Goal: Navigation & Orientation: Understand site structure

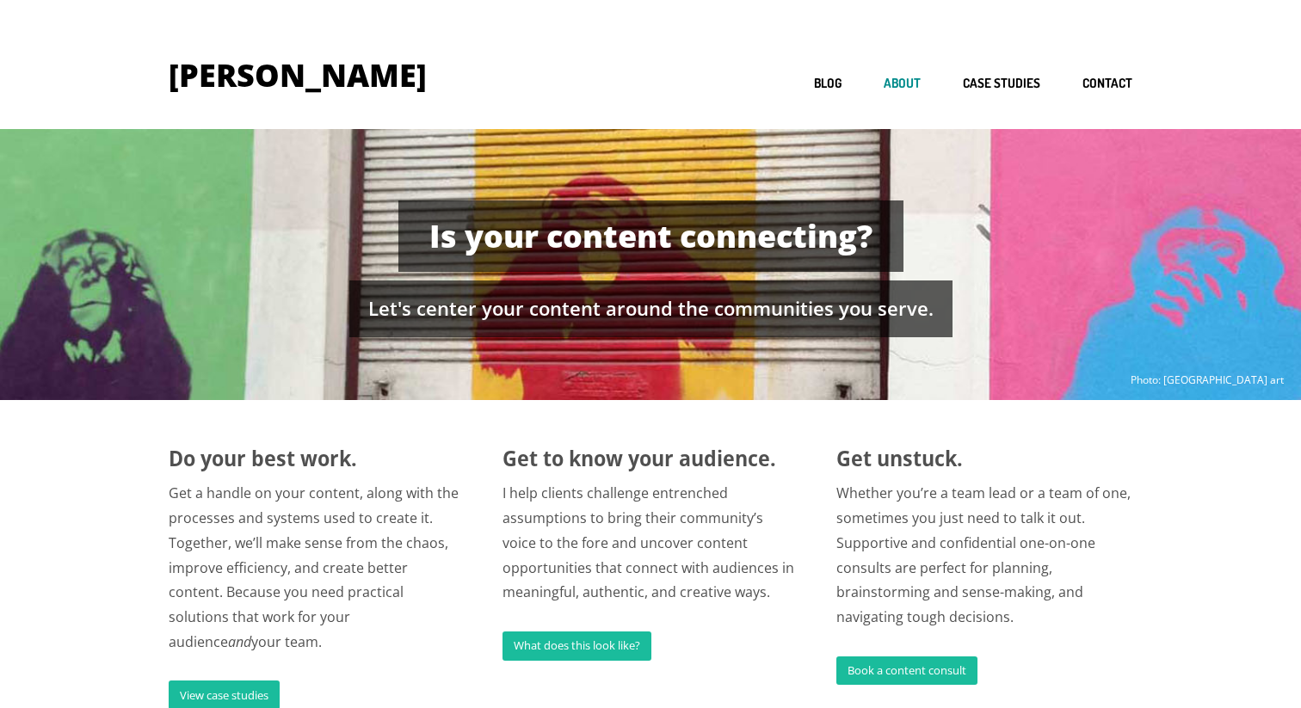
click at [914, 82] on link "About" at bounding box center [902, 84] width 37 height 16
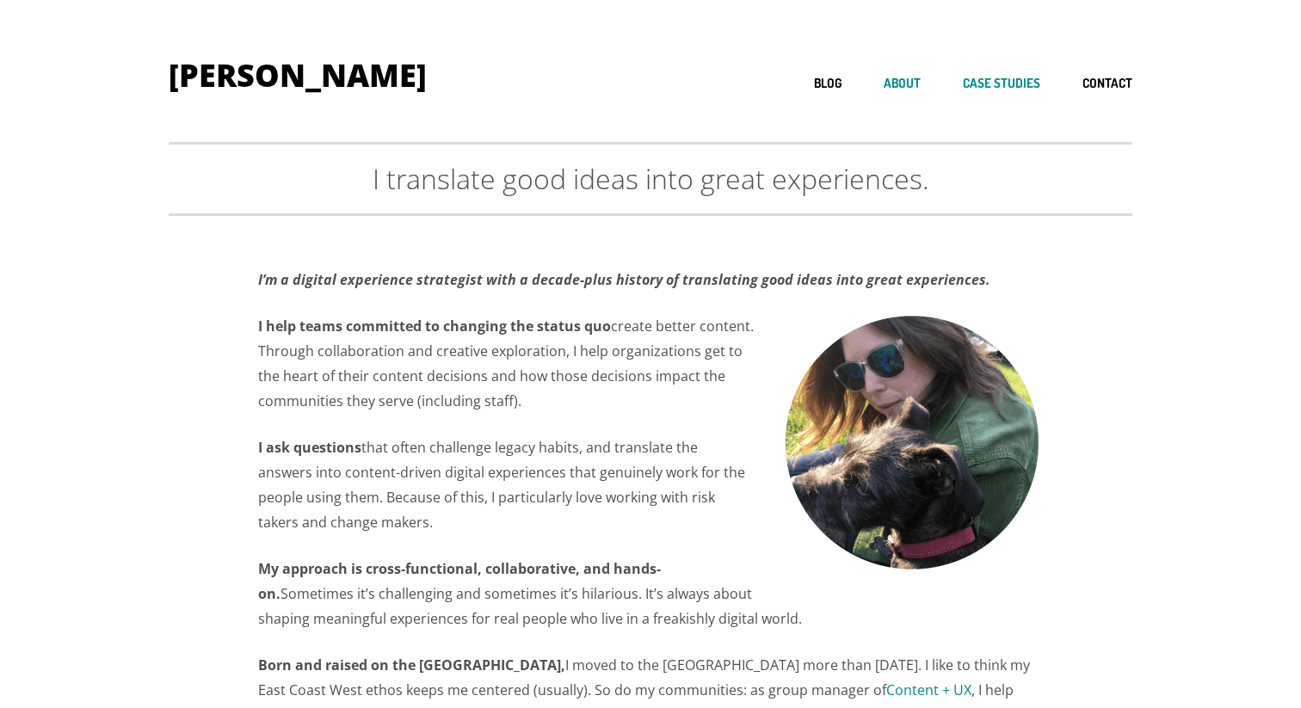
click at [1003, 79] on link "Case studies" at bounding box center [1001, 84] width 77 height 16
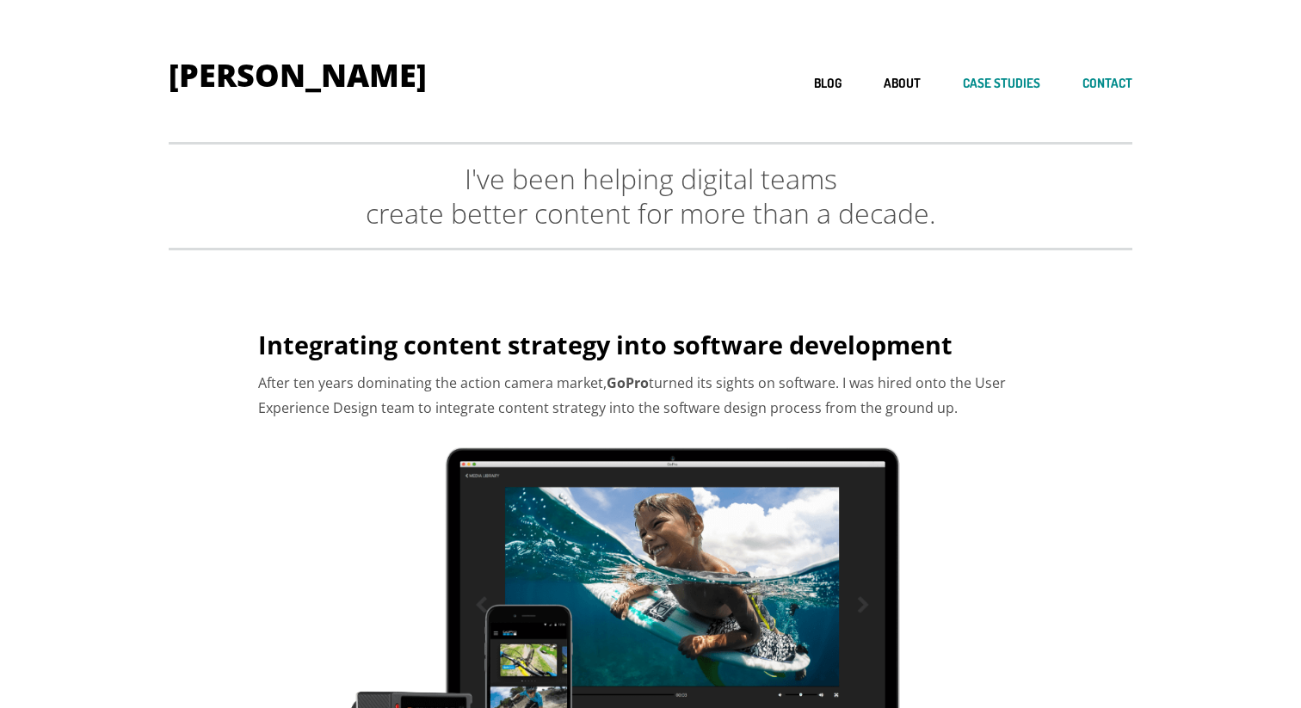
click at [1121, 79] on link "Contact" at bounding box center [1108, 84] width 50 height 16
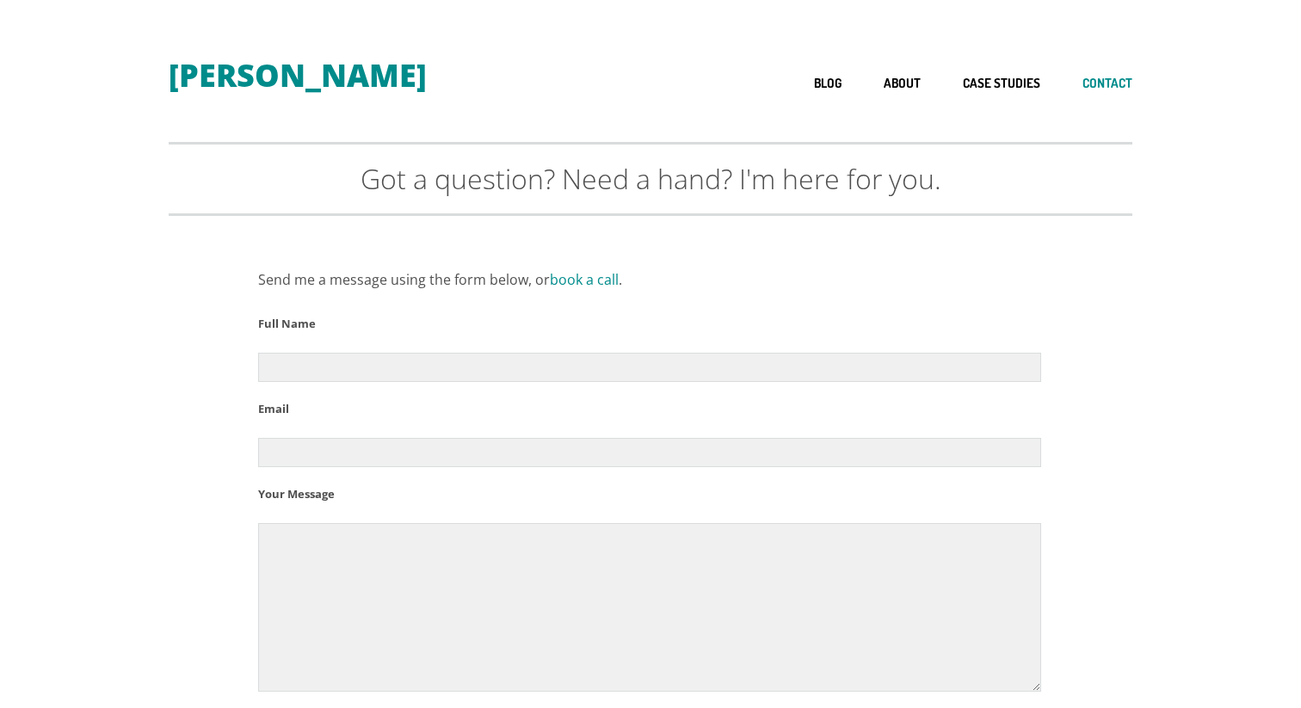
click at [263, 74] on h1 "[PERSON_NAME]" at bounding box center [298, 75] width 258 height 31
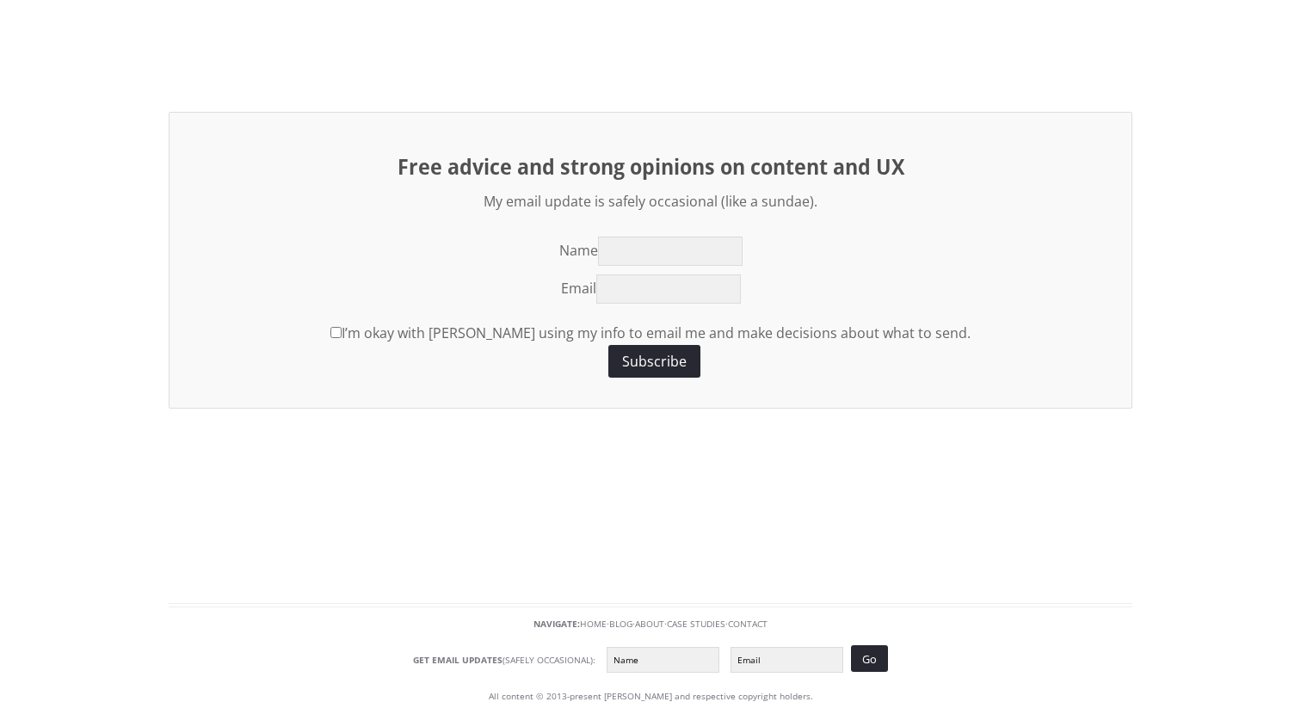
scroll to position [1792, 0]
